Goal: Task Accomplishment & Management: Manage account settings

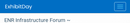
select select "External"
select select "Sponsor"
select select "Local"
select select "Transit & Urban Mobility"
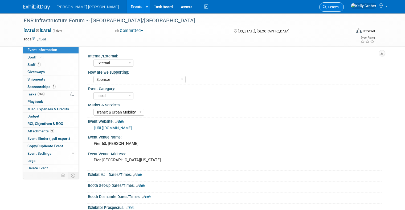
click at [129, 9] on link "Search" at bounding box center [331, 6] width 24 height 9
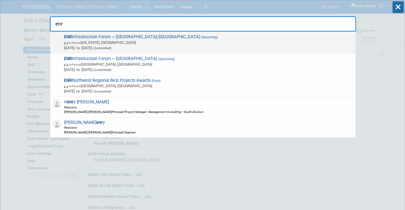
type input "enr"
click at [120, 23] on span "ENR Infrastructure Forum ~ [GEOGRAPHIC_DATA]/[GEOGRAPHIC_DATA] (Upcoming) In-Pe…" at bounding box center [207, 42] width 290 height 16
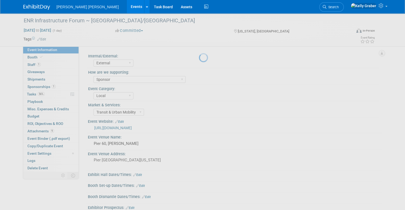
click at [129, 23] on div at bounding box center [202, 105] width 7 height 210
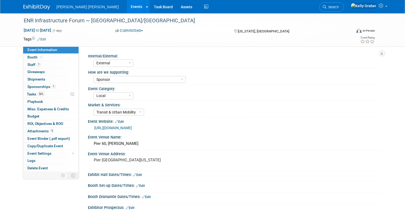
select select "External"
select select "Sponsor"
select select "Local"
select select "Transit & Urban Mobility"
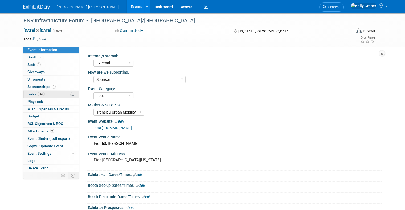
click at [30, 94] on span "Tasks 56%" at bounding box center [36, 94] width 18 height 4
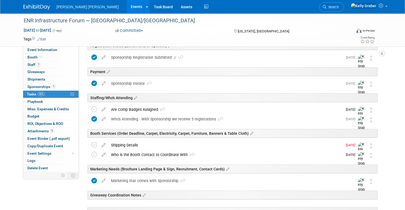
scroll to position [80, 0]
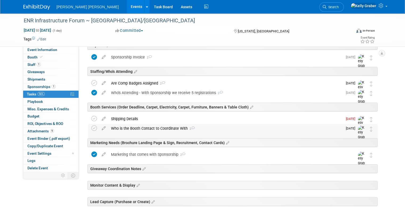
click at [158, 128] on div "Who is the Booth Contact to Coordinate With 2" at bounding box center [225, 128] width 234 height 9
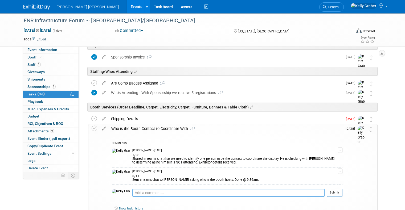
click at [141, 193] on textarea at bounding box center [228, 193] width 192 height 8
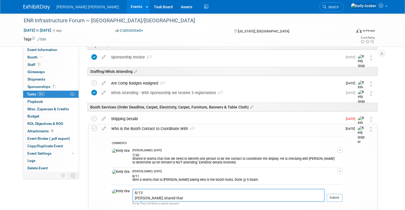
paste textarea "Bridget Harte. She is in our NYC office."
type textarea "8/13 Jorge shared that Bridget Harte from the NYC office will be the booth cont…"
click at [342, 199] on button "Submit" at bounding box center [334, 198] width 16 height 8
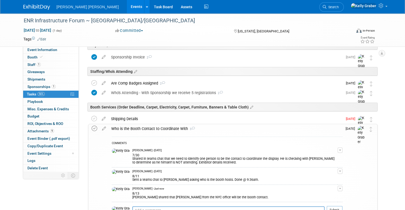
click at [92, 127] on icon at bounding box center [95, 129] width 6 height 6
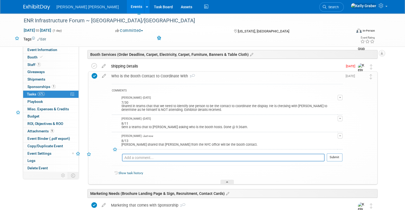
scroll to position [133, 0]
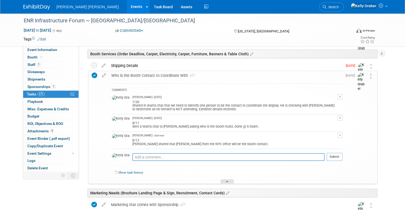
click at [228, 179] on div at bounding box center [226, 181] width 13 height 5
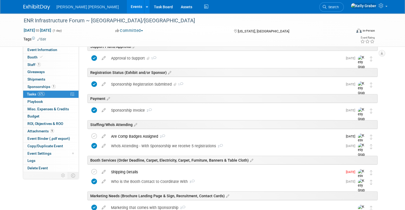
scroll to position [0, 0]
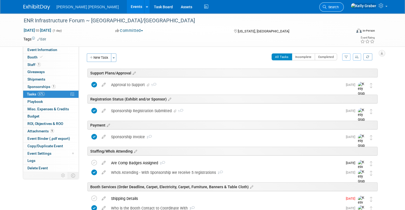
click at [338, 6] on span "Search" at bounding box center [332, 7] width 12 height 4
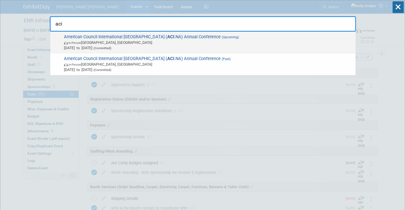
type input "aci"
click at [108, 43] on span "In-Person Toronto, Canada" at bounding box center [208, 42] width 289 height 5
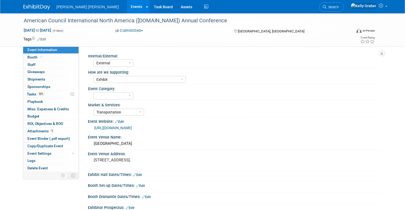
select select "External"
select select "Exhibit"
select select "Transportation"
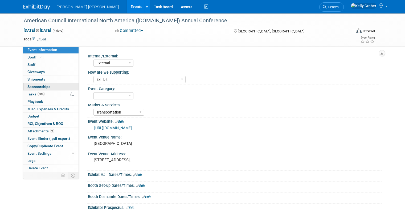
click at [29, 87] on span "Sponsorships 0" at bounding box center [38, 87] width 23 height 4
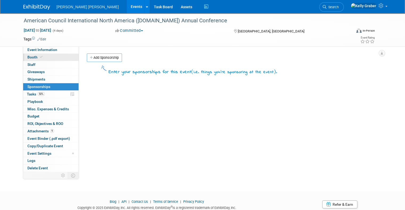
click at [29, 58] on span "Booth" at bounding box center [35, 57] width 16 height 4
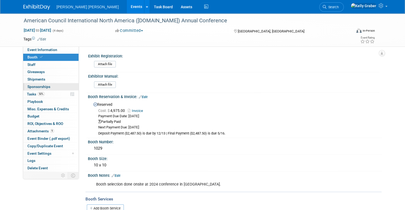
click at [28, 88] on span "Sponsorships 0" at bounding box center [38, 87] width 23 height 4
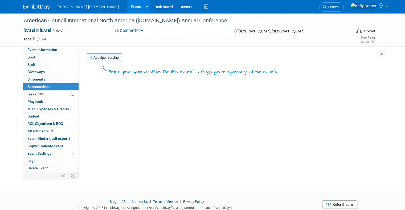
click at [106, 58] on link "Add Sponsorship" at bounding box center [104, 57] width 35 height 9
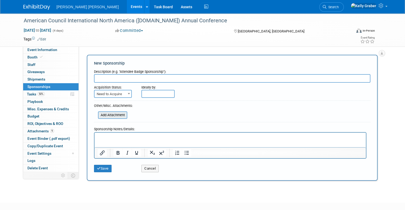
click at [107, 115] on input "file" at bounding box center [94, 115] width 63 height 6
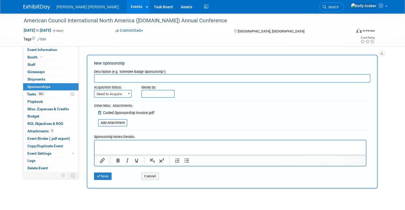
click at [116, 80] on input "text" at bounding box center [232, 78] width 276 height 9
type input "Club Level Sponsor with"
click at [142, 81] on input "Club Level Sponsor with" at bounding box center [232, 78] width 276 height 9
click at [183, 121] on form "Description (e.g. "Attendee Badge Sponsorship"): Club Level Sponsor with Acquis…" at bounding box center [232, 125] width 276 height 116
click at [126, 94] on span at bounding box center [128, 93] width 5 height 7
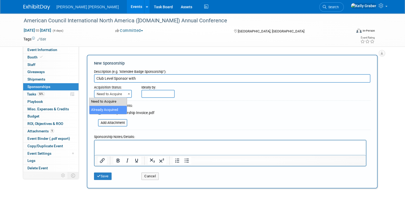
select select "2"
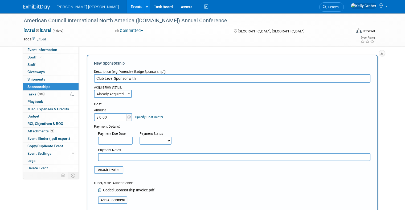
click at [111, 117] on input "$ 0.00" at bounding box center [110, 117] width 33 height 8
type input "$ 8,000.00"
click at [146, 79] on input "Club Level Sponsor with" at bounding box center [232, 78] width 276 height 9
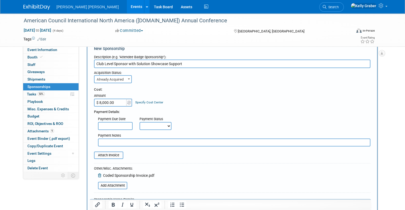
scroll to position [27, 0]
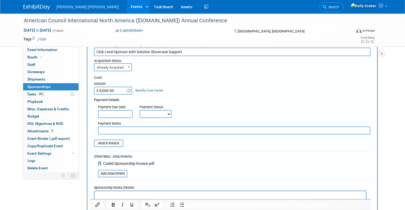
type input "Club Level Sponsor with Solution Showcase Support"
click at [115, 115] on input "text" at bounding box center [115, 114] width 35 height 8
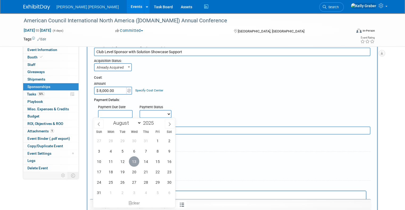
click at [131, 160] on span "13" at bounding box center [134, 161] width 10 height 10
type input "Aug 13, 2025"
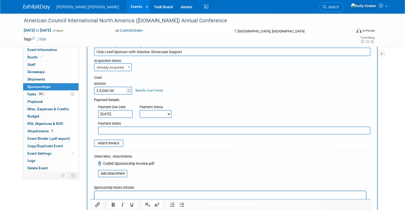
click at [144, 113] on select "Not Paid Yet Partially Paid Paid in Full" at bounding box center [155, 114] width 32 height 8
select select "1"
click at [139, 110] on select "Not Paid Yet Partially Paid Paid in Full" at bounding box center [155, 114] width 32 height 8
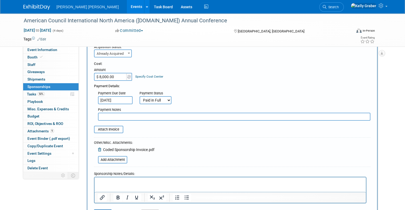
scroll to position [53, 0]
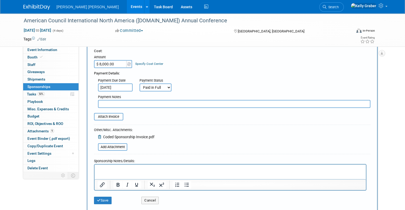
click at [108, 104] on input "text" at bounding box center [234, 104] width 272 height 8
type input "S"
type input "Emailed a copy of the check to the contact on 8/7"
click at [99, 199] on button "Save" at bounding box center [103, 200] width 18 height 7
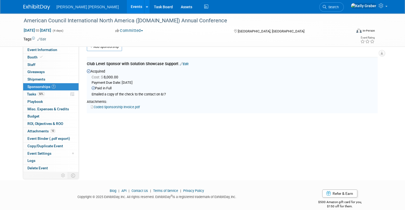
scroll to position [11, 0]
